Goal: Navigation & Orientation: Understand site structure

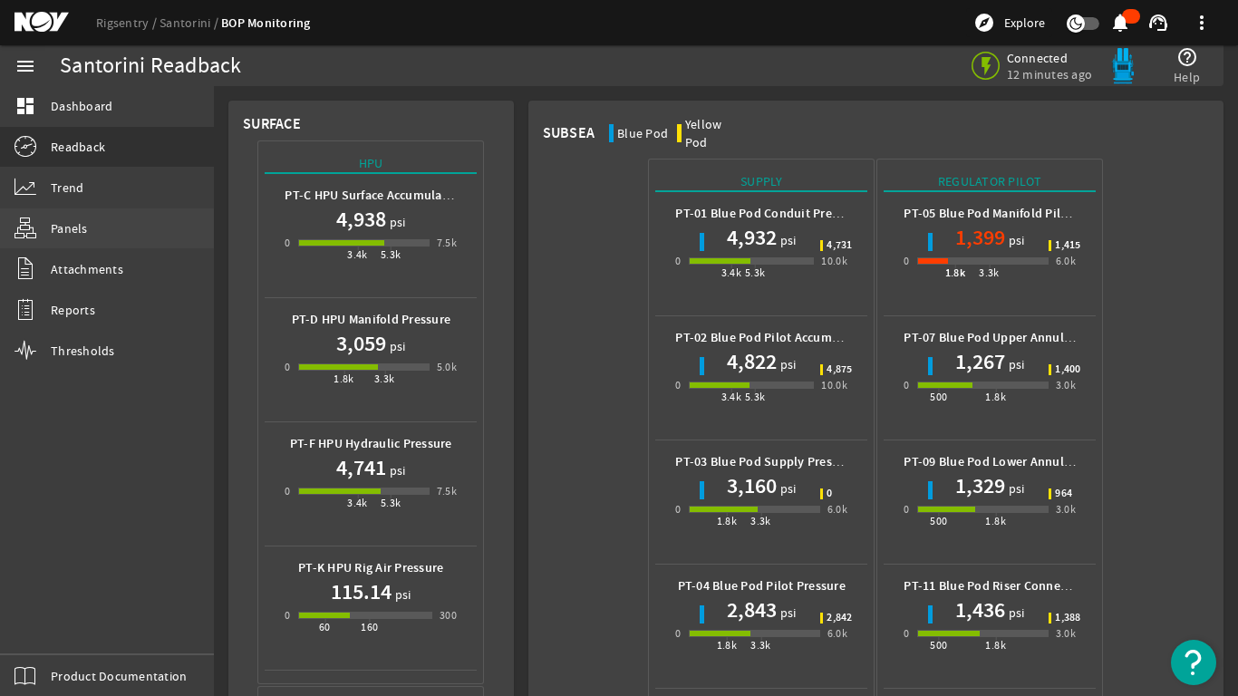
click at [57, 236] on span "Panels" at bounding box center [69, 228] width 37 height 18
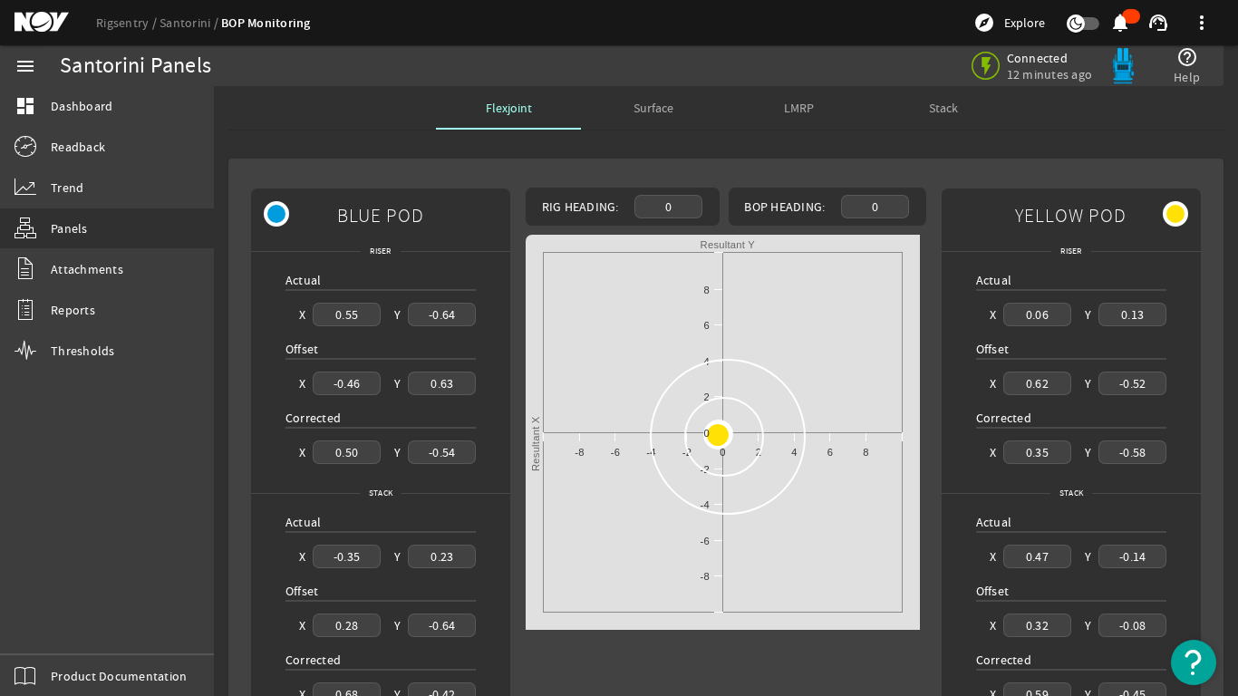
click at [952, 97] on div "Stack" at bounding box center [943, 107] width 145 height 43
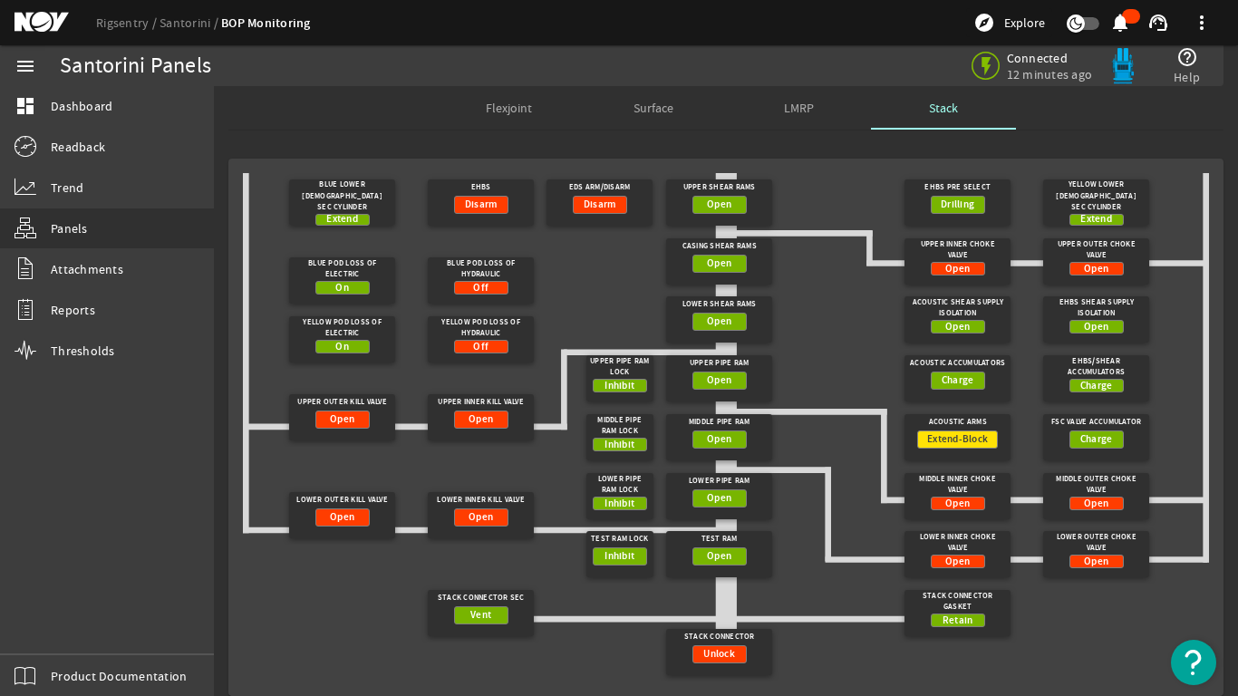
click at [802, 102] on span "LMRP" at bounding box center [799, 107] width 30 height 13
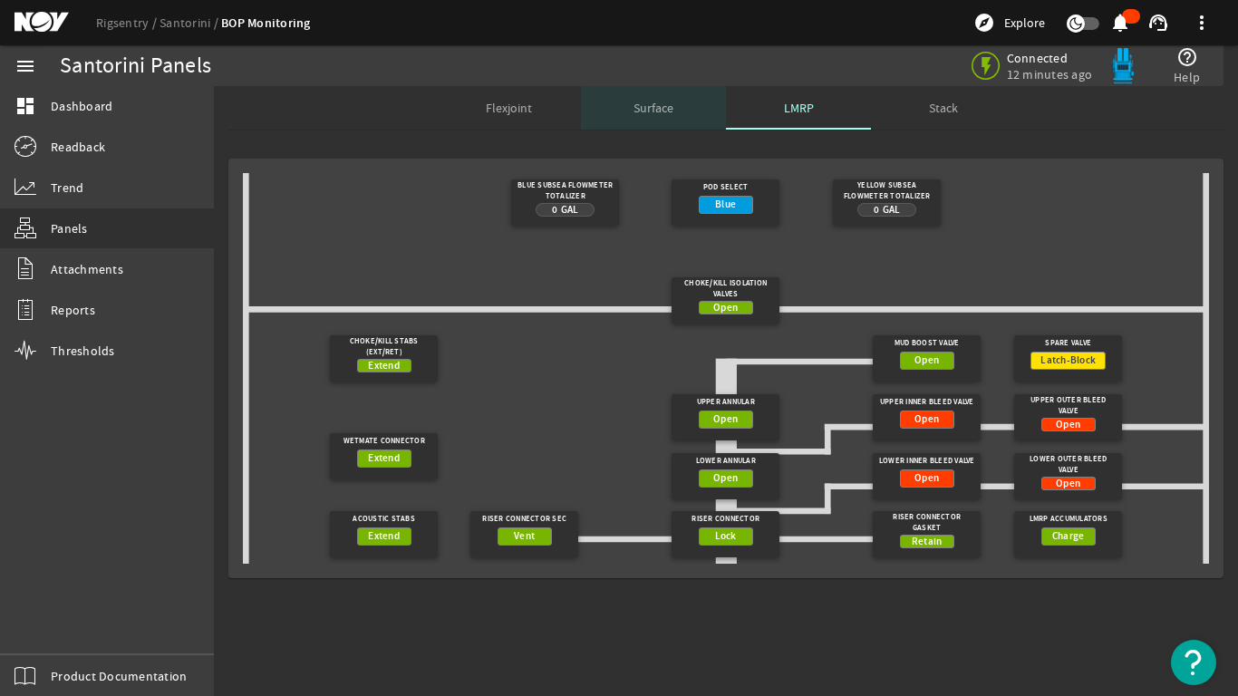
click at [640, 101] on span "Surface" at bounding box center [653, 107] width 40 height 13
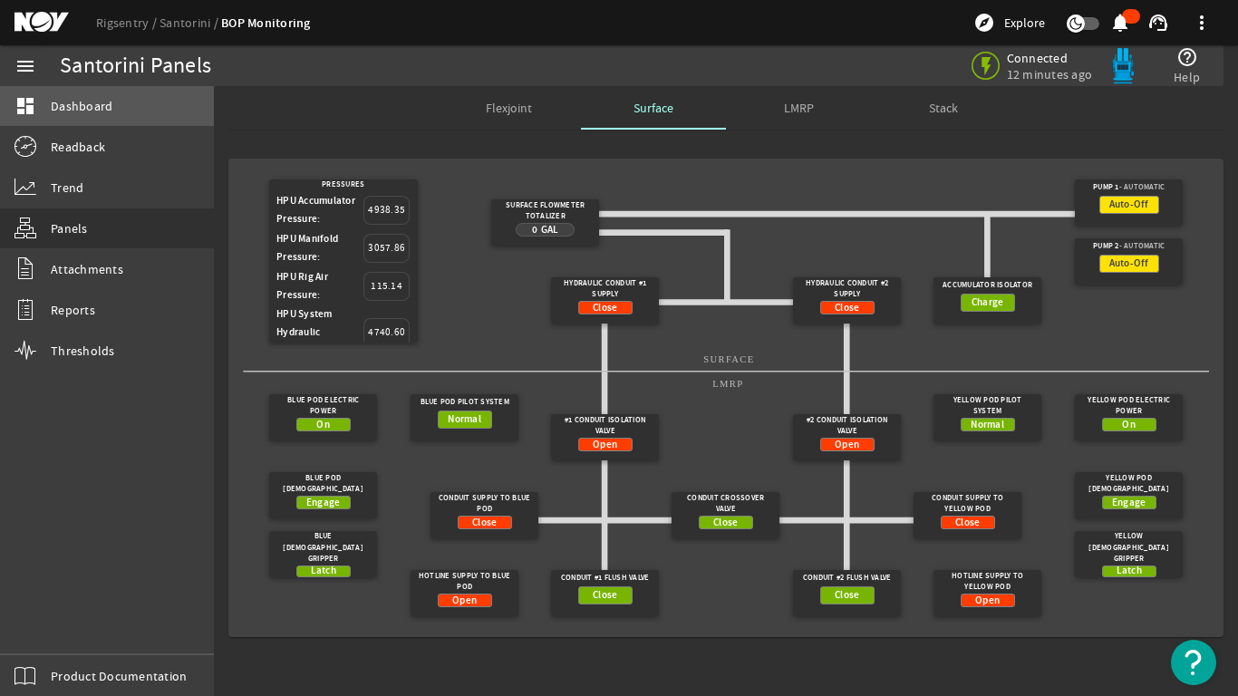
click at [84, 101] on span "Dashboard" at bounding box center [82, 106] width 62 height 18
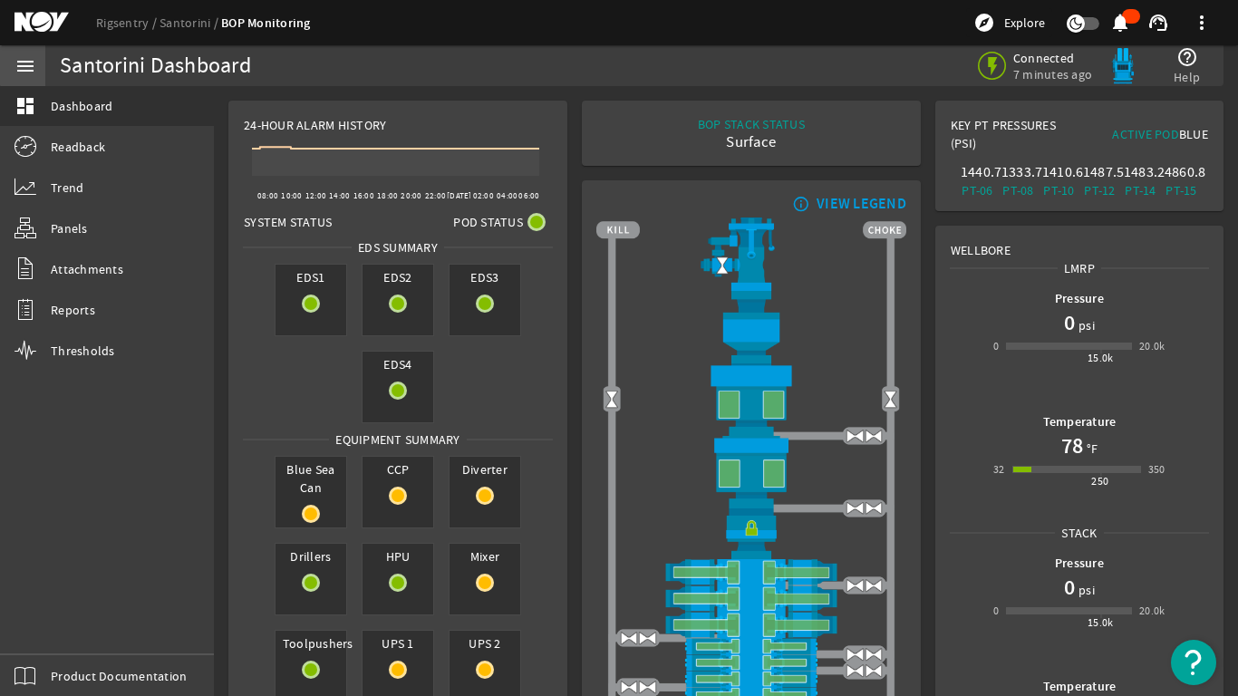
click at [26, 63] on mat-icon "menu" at bounding box center [25, 66] width 22 height 22
